Goal: Task Accomplishment & Management: Manage account settings

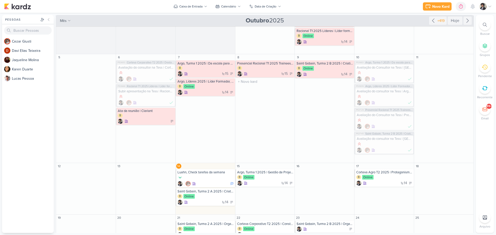
scroll to position [53, 0]
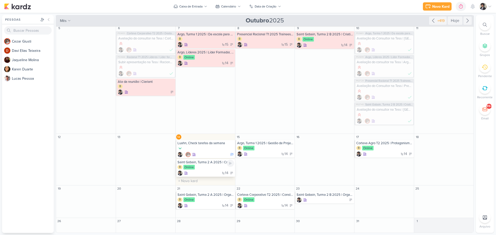
click at [212, 170] on div "Saint Gobain, Turma 2 A 2025 | Criatividade e Inovação B Online 14" at bounding box center [205, 168] width 59 height 18
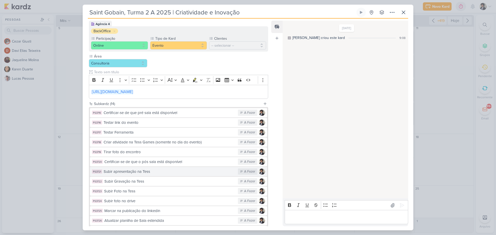
scroll to position [96, 0]
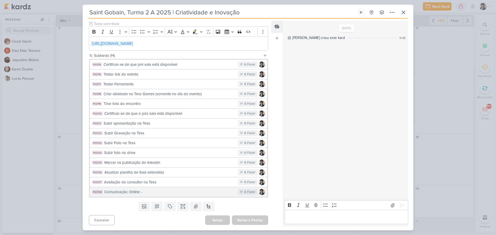
click at [157, 192] on div "Comunicação: Online -" at bounding box center [169, 192] width 131 height 6
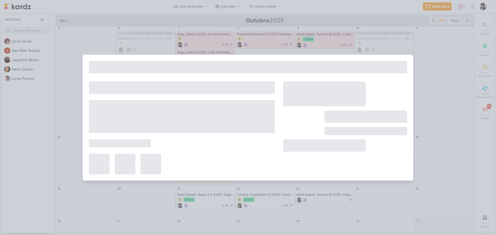
type input "Comunicação: Online -"
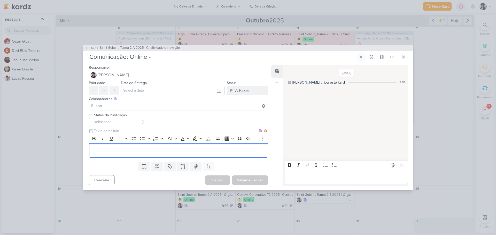
click at [136, 147] on div "Editor editing area: main" at bounding box center [178, 151] width 179 height 14
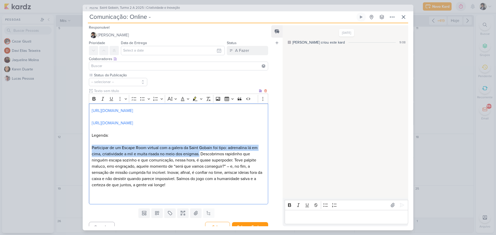
drag, startPoint x: 91, startPoint y: 154, endPoint x: 200, endPoint y: 160, distance: 109.2
click at [200, 160] on div "[URL][DOMAIN_NAME] [URL][DOMAIN_NAME] Legenda: Participar de um Escape Room vir…" at bounding box center [178, 154] width 179 height 101
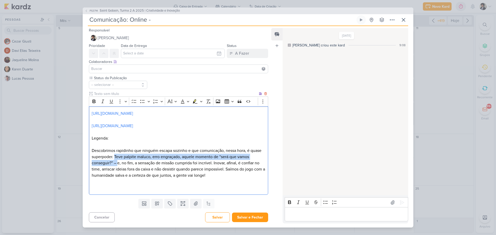
drag, startPoint x: 119, startPoint y: 160, endPoint x: 118, endPoint y: 167, distance: 7.6
click at [118, 167] on p "Descobrimos rapidinho que ninguém escapa sozinho e que comunicação, nessa hora,…" at bounding box center [179, 163] width 174 height 31
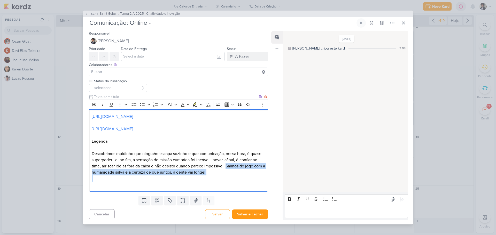
drag, startPoint x: 229, startPoint y: 169, endPoint x: 241, endPoint y: 179, distance: 15.6
click at [241, 179] on div "[URL][DOMAIN_NAME] [URL][DOMAIN_NAME] Legenda: Descobrimos rapidinho que ningué…" at bounding box center [178, 150] width 179 height 82
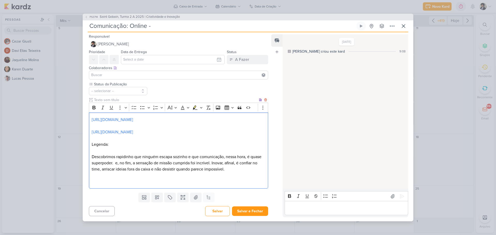
click at [136, 157] on p "Descobrimos rapidinho que ninguém escapa sozinho e que comunicação, nessa hora,…" at bounding box center [179, 163] width 174 height 19
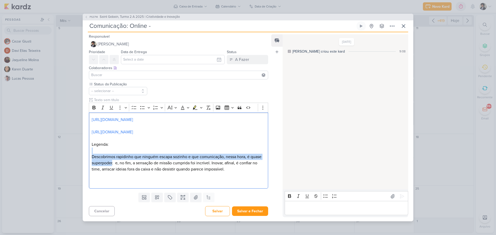
drag, startPoint x: 112, startPoint y: 165, endPoint x: 78, endPoint y: 156, distance: 35.0
click at [78, 156] on div "PS3714 Saint Gobain, Turma 2 A 2025 | Criatividade e Inovação Comunicação: Onli…" at bounding box center [248, 117] width 496 height 235
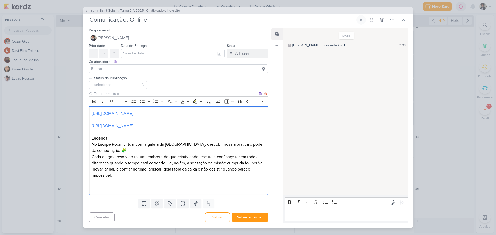
click at [119, 141] on p "Legenda:" at bounding box center [179, 138] width 174 height 6
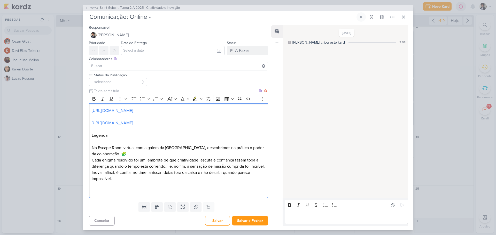
click at [152, 154] on p "No Escape Room virtual com a galera da [GEOGRAPHIC_DATA], descobrimos na prátic…" at bounding box center [179, 163] width 174 height 37
click at [127, 159] on p "No Escape Room virtual com os estags da @[GEOGRAPHIC_DATA], descobrimos na prát…" at bounding box center [179, 163] width 174 height 37
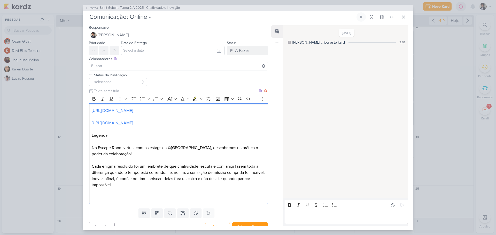
click at [106, 185] on p "⁠⁠⁠⁠⁠⁠⁠ Cada enigma resolvido foi um lembrete de que criatividade, escuta e con…" at bounding box center [179, 172] width 174 height 31
click at [114, 176] on p "Cada enigma resolvido foi um lembrete de que criatividade, escuta e confiança f…" at bounding box center [179, 166] width 174 height 19
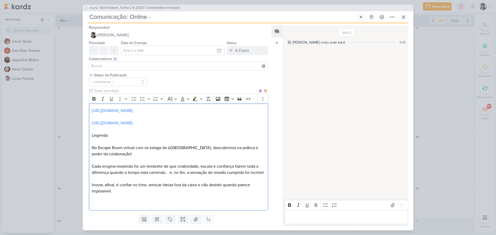
click at [101, 194] on p "Inovar, afinal, é confiar no time, arriscar ideias fora da caixa e não desistir…" at bounding box center [179, 188] width 174 height 12
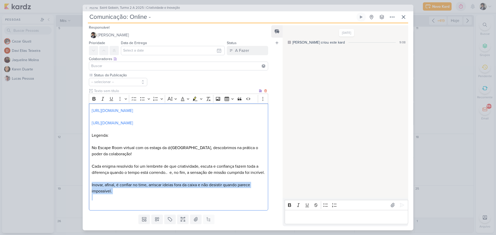
click at [101, 194] on p "Inovar, afinal, é confiar no time, arriscar ideias fora da caixa e não desistir…" at bounding box center [179, 188] width 174 height 12
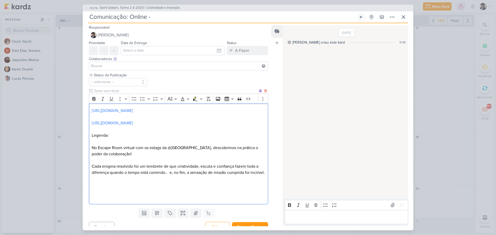
click at [97, 201] on p "Editor editing area: main" at bounding box center [179, 194] width 174 height 12
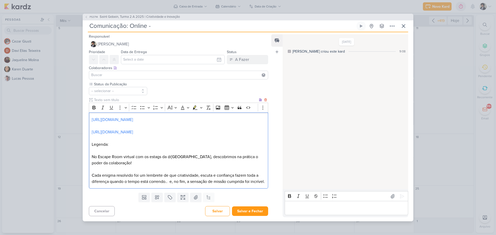
click at [111, 185] on p "Cada enigma resolvido foi um lembrete de que criatividade, escuta e confiança f…" at bounding box center [179, 175] width 174 height 19
click at [121, 164] on p "No Escape Room virtual com os estags da @[GEOGRAPHIC_DATA], descobrimos na prát…" at bounding box center [179, 160] width 174 height 12
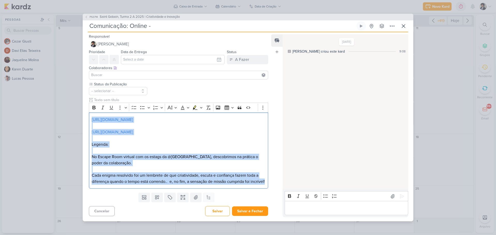
drag, startPoint x: 113, startPoint y: 190, endPoint x: 78, endPoint y: 112, distance: 84.9
click at [78, 112] on div "PS3714 Saint Gobain, Turma 2 A 2025 | Criatividade e Inovação Comunicação: Onli…" at bounding box center [248, 117] width 496 height 235
copy div "[URL][DOMAIN_NAME] [URL][DOMAIN_NAME] Legenda: No Escape Room virtual com os es…"
click at [257, 216] on button "Salvar e Fechar" at bounding box center [250, 212] width 36 height 10
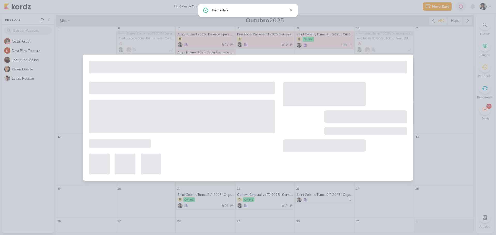
type input "Saint Gobain, Turma 2 A 2025 | Criatividade e Inovação"
type input "[DATE] 23:59"
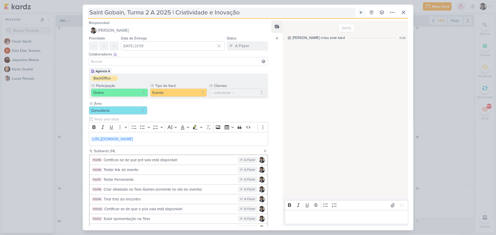
click at [180, 12] on input "Saint Gobain, Turma 2 A 2025 | Criatividade e Inovação" at bounding box center [222, 12] width 268 height 9
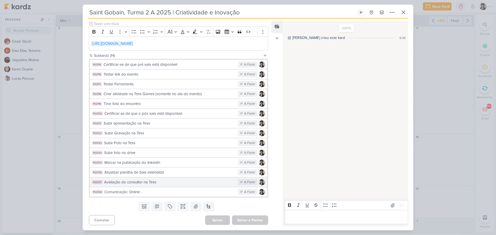
click at [168, 185] on div "Avaliação do consultor na Tess" at bounding box center [169, 182] width 131 height 6
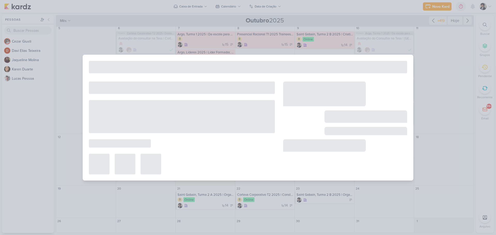
type input "Avaliação do consultor na Tess"
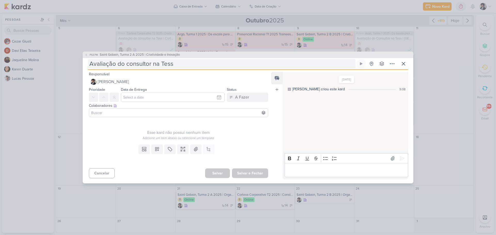
click at [191, 65] on input "Avaliação do consultor na Tess" at bounding box center [222, 63] width 268 height 9
type input "Avaliação do consultor na Tess |"
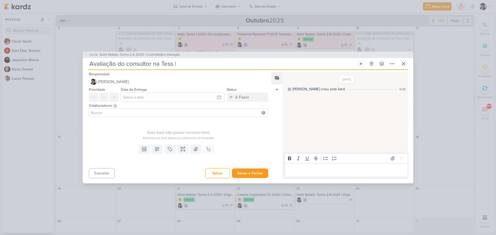
type input "Avaliação do consultor na Tess |"
paste input "Saint Gobain, Turma 2 A 2025 | Criatividade e Inovação"
type input "Avaliação do consultor na Tess | [GEOGRAPHIC_DATA], Turma 2 A 2025 | Criativida…"
click at [157, 100] on input "text" at bounding box center [173, 97] width 104 height 9
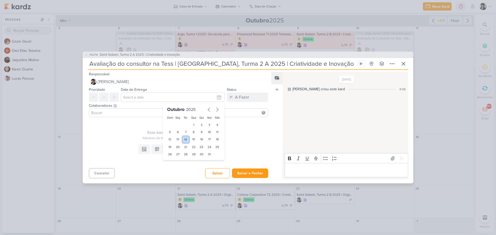
click at [185, 140] on div "14" at bounding box center [186, 140] width 8 height 8
type input "[DATE] 23:59"
click at [104, 98] on icon at bounding box center [104, 97] width 4 height 4
drag, startPoint x: 108, startPoint y: 120, endPoint x: 109, endPoint y: 115, distance: 4.4
click at [108, 119] on div "Responsável [PERSON_NAME] Nenhum contato encontrado create new contact Novo Con…" at bounding box center [176, 125] width 187 height 108
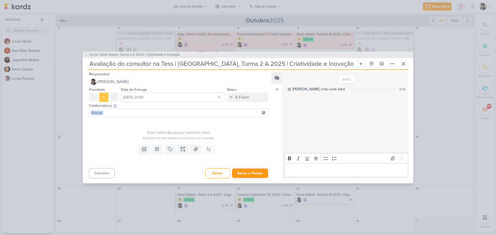
click at [109, 115] on input at bounding box center [178, 113] width 177 height 6
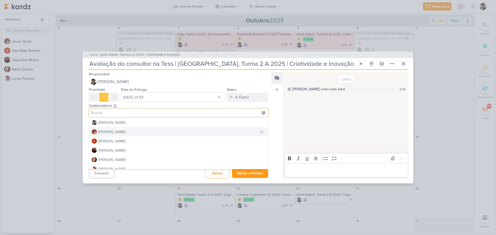
click at [109, 130] on div "[PERSON_NAME]" at bounding box center [111, 131] width 27 height 5
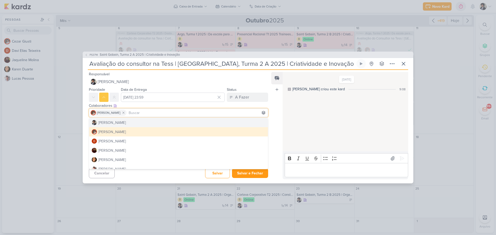
click at [85, 116] on div "Colaboradores Este kard pode ser visível a usuários da sua organização Este kar…" at bounding box center [176, 110] width 187 height 17
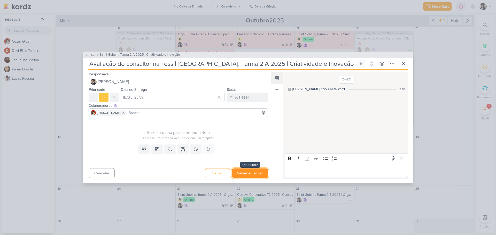
click at [251, 175] on button "Salvar e Fechar" at bounding box center [250, 174] width 36 height 10
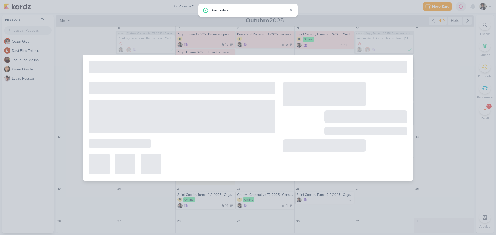
type input "Saint Gobain, Turma 2 A 2025 | Criatividade e Inovação"
